Goal: Transaction & Acquisition: Book appointment/travel/reservation

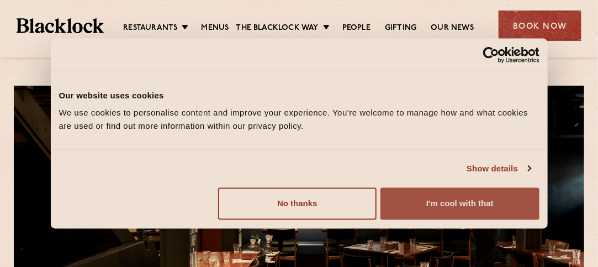
click at [422, 202] on button "I'm cool with that" at bounding box center [460, 204] width 159 height 32
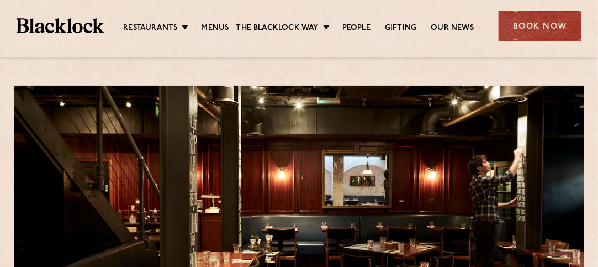
click at [551, 28] on div "Book Now" at bounding box center [540, 25] width 83 height 30
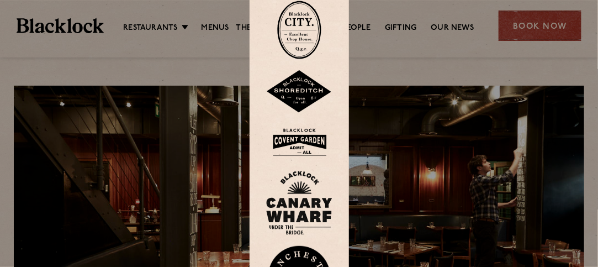
click at [418, 57] on div at bounding box center [299, 133] width 598 height 267
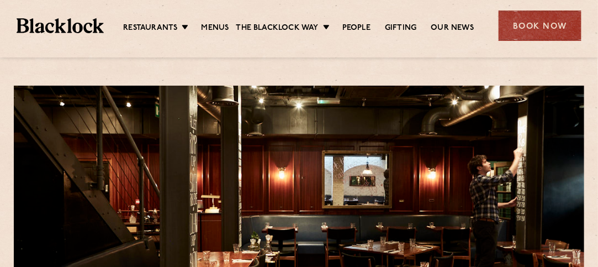
click at [520, 41] on div "Restaurants Soho City Shoreditch Covent Garden Canary Wharf Manchester Birmingh…" at bounding box center [299, 24] width 598 height 49
click at [541, 24] on div "Book Now" at bounding box center [540, 25] width 83 height 30
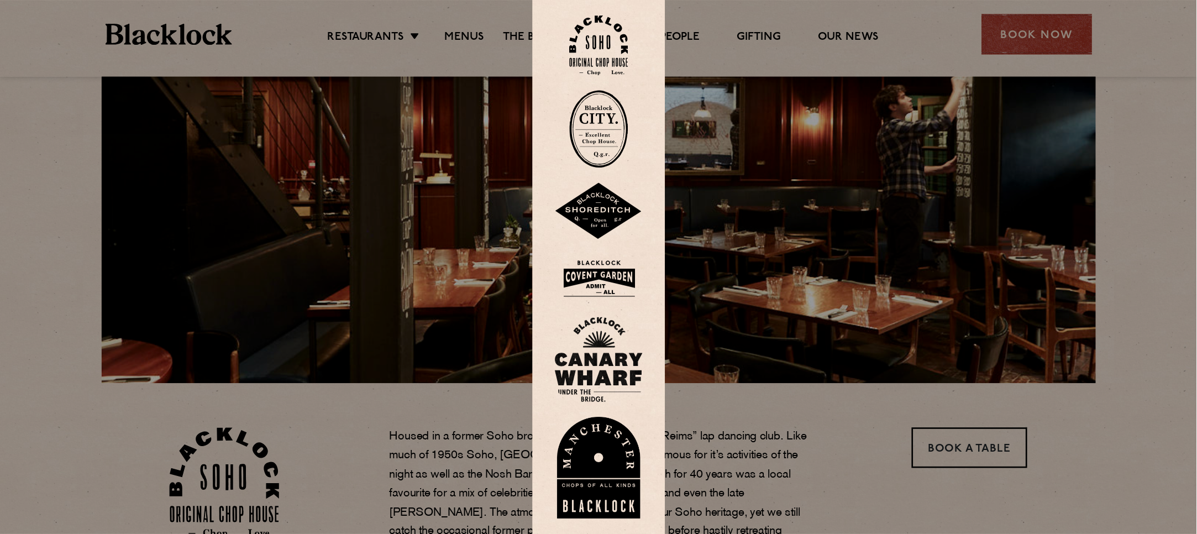
scroll to position [111, 0]
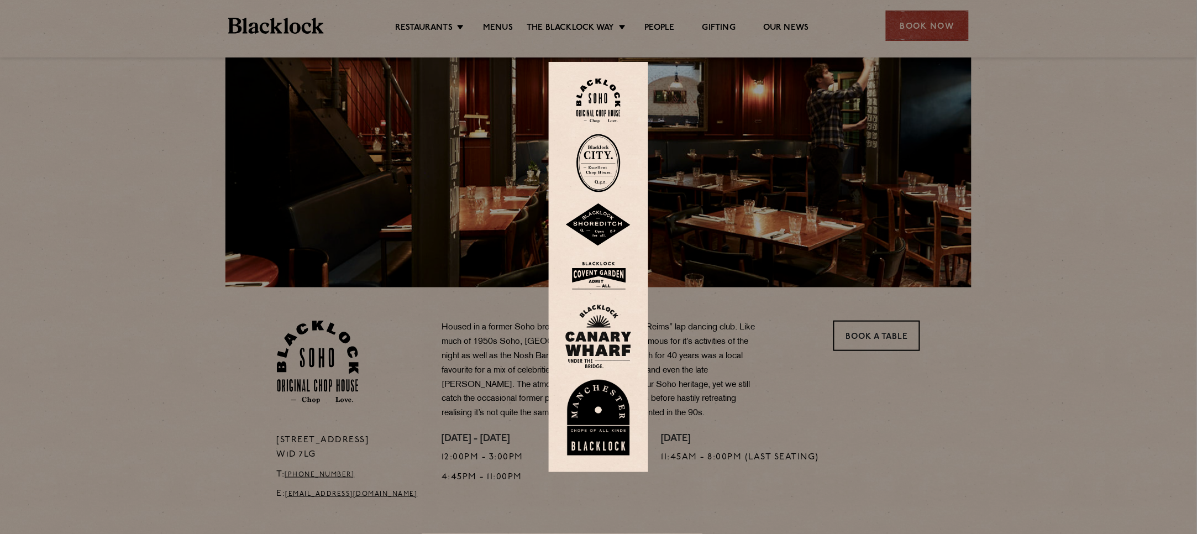
click at [598, 103] on img at bounding box center [598, 100] width 44 height 45
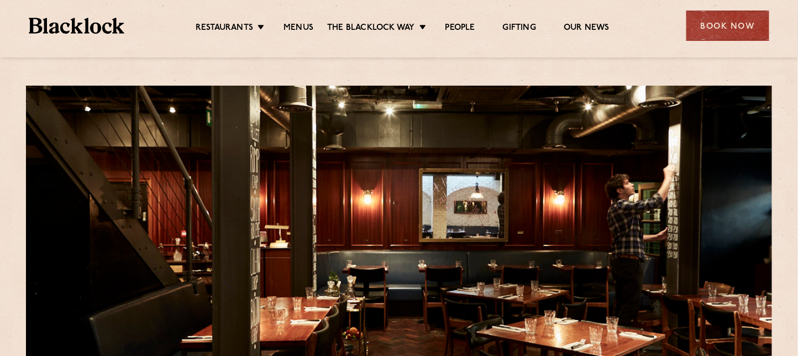
scroll to position [311, 0]
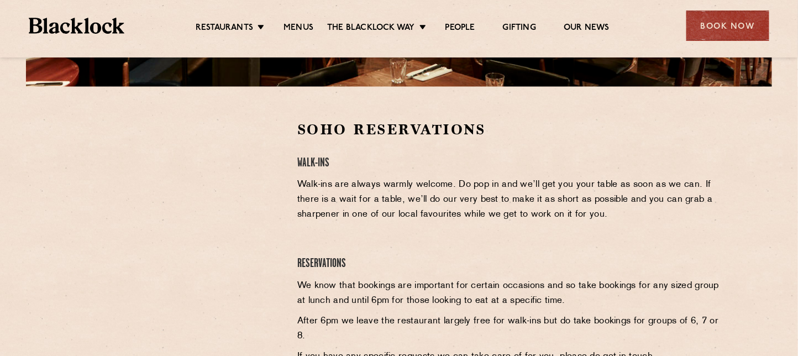
click at [428, 213] on p "Walk-ins are always warmly welcome. Do pop in and we’ll get you your table as s…" at bounding box center [509, 199] width 424 height 45
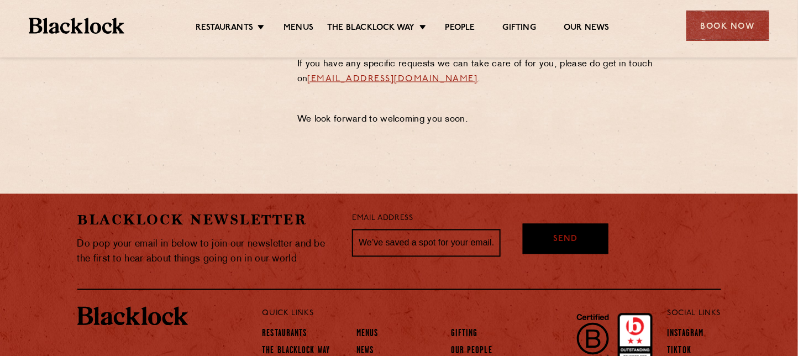
scroll to position [635, 0]
